Goal: Complete application form

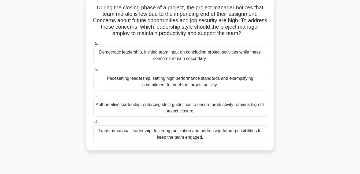
scroll to position [27, 0]
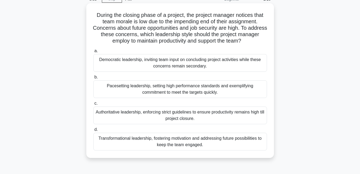
click at [208, 66] on div "Democratic leadership, inviting team input on concluding project activities whi…" at bounding box center [180, 63] width 174 height 18
click at [93, 53] on input "a. Democratic leadership, inviting team input on concluding project activities …" at bounding box center [93, 50] width 0 height 3
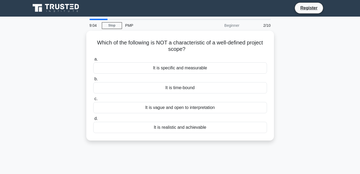
scroll to position [0, 0]
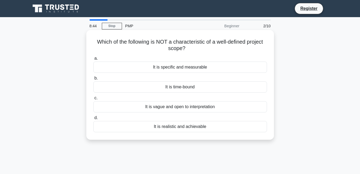
click at [220, 67] on div "It is specific and measurable" at bounding box center [180, 67] width 174 height 11
click at [93, 60] on input "a. It is specific and measurable" at bounding box center [93, 58] width 0 height 3
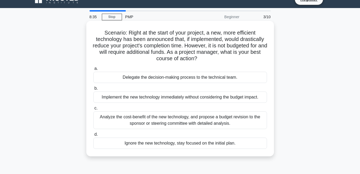
scroll to position [8, 0]
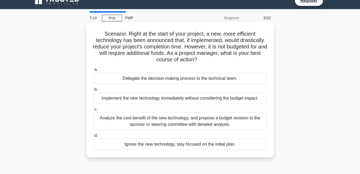
click at [163, 119] on div "Analyze the cost-benefit of the new technology, and propose a budget revision t…" at bounding box center [180, 121] width 174 height 18
click at [93, 111] on input "c. Analyze the cost-benefit of the new technology, and propose a budget revisio…" at bounding box center [93, 109] width 0 height 3
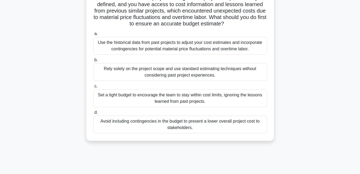
scroll to position [54, 0]
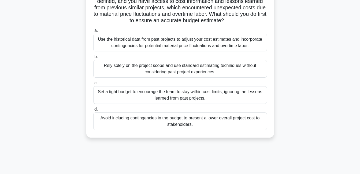
click at [150, 39] on div "Use the historical data from past projects to adjust your cost estimates and in…" at bounding box center [180, 43] width 174 height 18
click at [93, 32] on input "a. Use the historical data from past projects to adjust your cost estimates and…" at bounding box center [93, 30] width 0 height 3
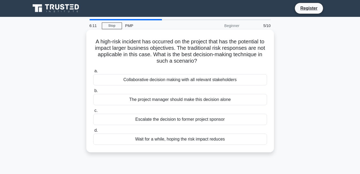
scroll to position [0, 0]
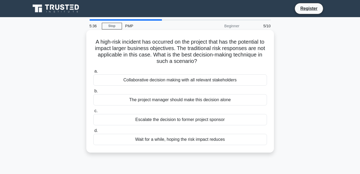
click at [181, 79] on div "Collaborative decision making with all relevant stakeholders" at bounding box center [180, 79] width 174 height 11
click at [93, 73] on input "a. Collaborative decision making with all relevant stakeholders" at bounding box center [93, 71] width 0 height 3
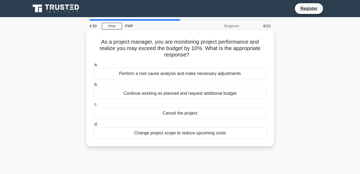
click at [189, 72] on div "Perform a root cause analysis and make necessary adjustments" at bounding box center [180, 73] width 174 height 11
click at [93, 67] on input "a. Perform a root cause analysis and make necessary adjustments" at bounding box center [93, 64] width 0 height 3
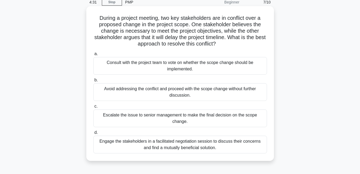
scroll to position [27, 0]
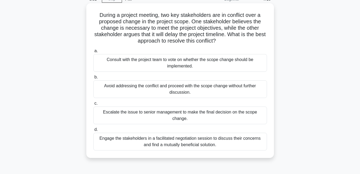
click at [134, 58] on div "Consult with the project team to vote on whether the scope change should be imp…" at bounding box center [180, 63] width 174 height 18
click at [93, 53] on input "a. Consult with the project team to vote on whether the scope change should be …" at bounding box center [93, 50] width 0 height 3
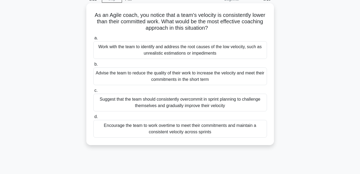
click at [136, 75] on div "Advise the team to reduce the quality of their work to increase the velocity an…" at bounding box center [180, 76] width 174 height 18
click at [93, 66] on input "b. Advise the team to reduce the quality of their work to increase the velocity…" at bounding box center [93, 64] width 0 height 3
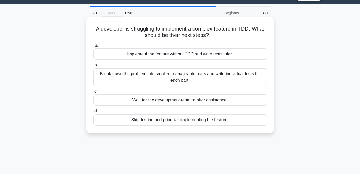
scroll to position [0, 0]
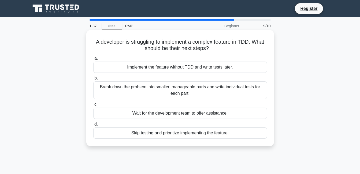
click at [146, 92] on div "Break down the problem into smaller, manageable parts and write individual test…" at bounding box center [180, 90] width 174 height 18
click at [93, 80] on input "b. Break down the problem into smaller, manageable parts and write individual t…" at bounding box center [93, 78] width 0 height 3
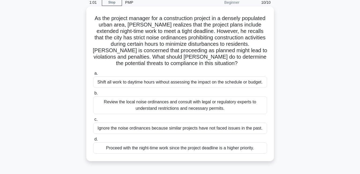
scroll to position [27, 0]
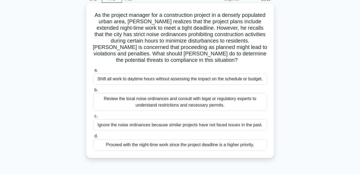
click at [171, 102] on div "Review the local noise ordinances and consult with legal or regulatory experts …" at bounding box center [180, 102] width 174 height 18
click at [93, 92] on input "b. Review the local noise ordinances and consult with legal or regulatory exper…" at bounding box center [93, 89] width 0 height 3
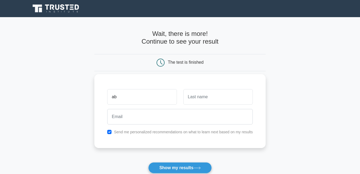
type input "[PERSON_NAME]"
click at [215, 97] on input "text" at bounding box center [217, 97] width 69 height 16
type input "d"
type input "peace"
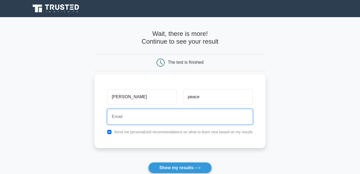
click at [199, 120] on input "email" at bounding box center [179, 117] width 145 height 16
type input "[EMAIL_ADDRESS][DOMAIN_NAME]"
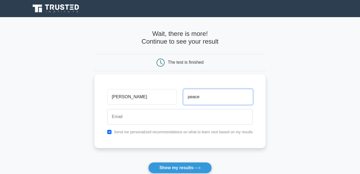
click at [204, 99] on input "peace" at bounding box center [217, 97] width 69 height 16
type input "p"
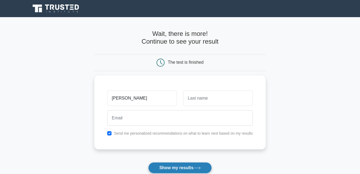
click at [177, 167] on button "Show my results" at bounding box center [179, 167] width 63 height 11
type input "peace"
click at [196, 168] on icon at bounding box center [197, 168] width 6 height 2
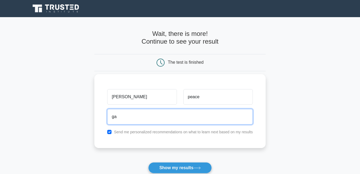
type input "[EMAIL_ADDRESS][DOMAIN_NAME]"
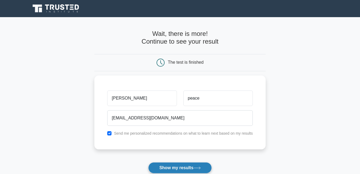
click at [165, 168] on button "Show my results" at bounding box center [179, 167] width 63 height 11
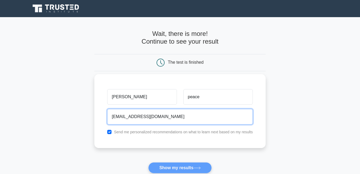
click at [170, 116] on input "[EMAIL_ADDRESS][DOMAIN_NAME]" at bounding box center [179, 117] width 145 height 16
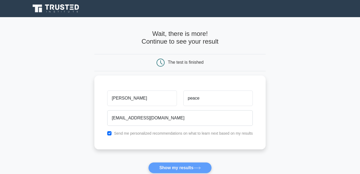
click at [172, 167] on form "Wait, there is more! Continue to see your result The test is finished [PERSON_N…" at bounding box center [179, 113] width 171 height 167
click at [181, 167] on form "Wait, there is more! Continue to see your result The test is finished [PERSON_N…" at bounding box center [179, 113] width 171 height 167
click at [182, 168] on form "Wait, there is more! Continue to see your result The test is finished [PERSON_N…" at bounding box center [179, 113] width 171 height 167
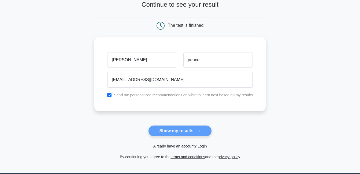
scroll to position [54, 0]
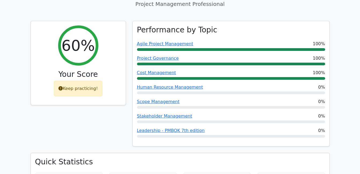
scroll to position [188, 0]
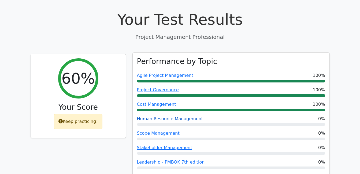
click at [155, 116] on link "Human Resource Management" at bounding box center [170, 118] width 66 height 5
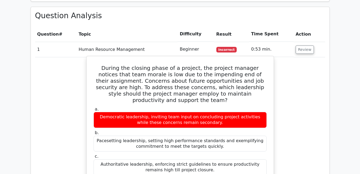
scroll to position [456, 0]
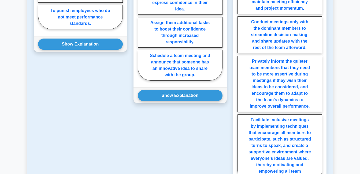
scroll to position [536, 0]
